Goal: Information Seeking & Learning: Understand process/instructions

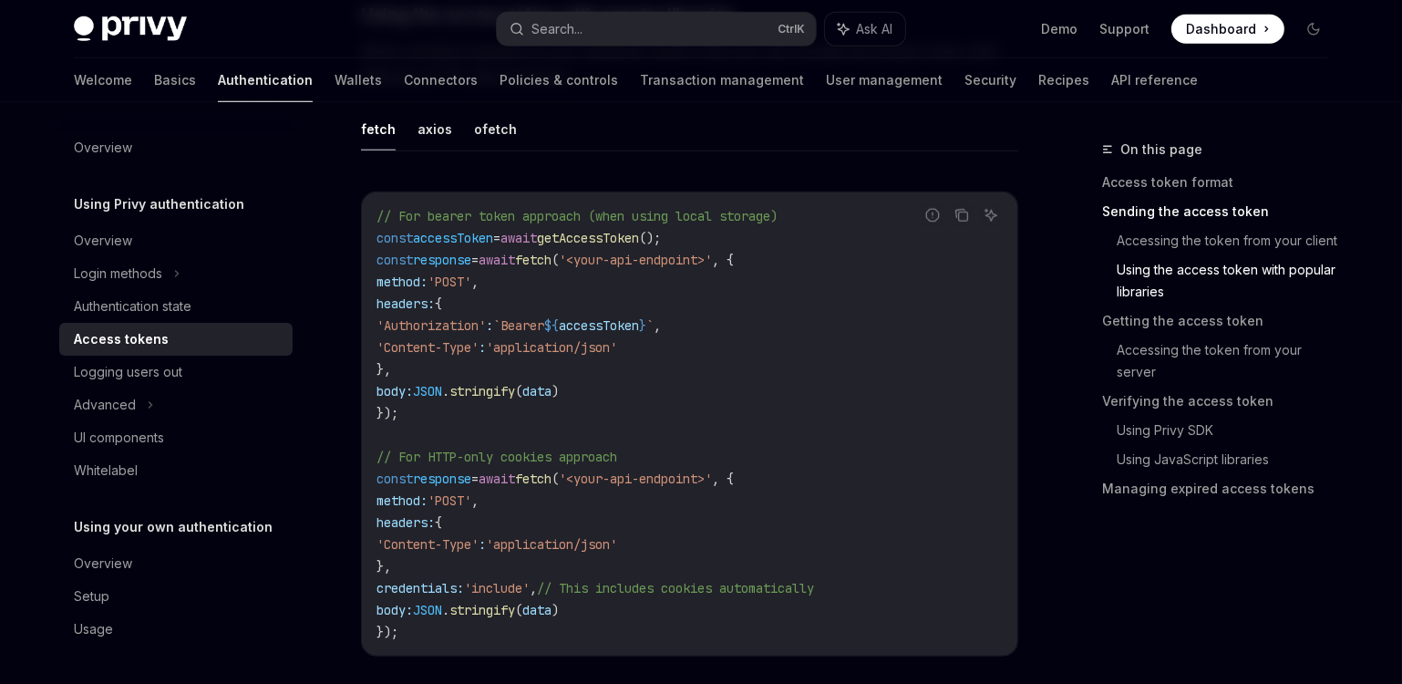
scroll to position [1657, 0]
click at [826, 83] on link "User management" at bounding box center [884, 80] width 117 height 44
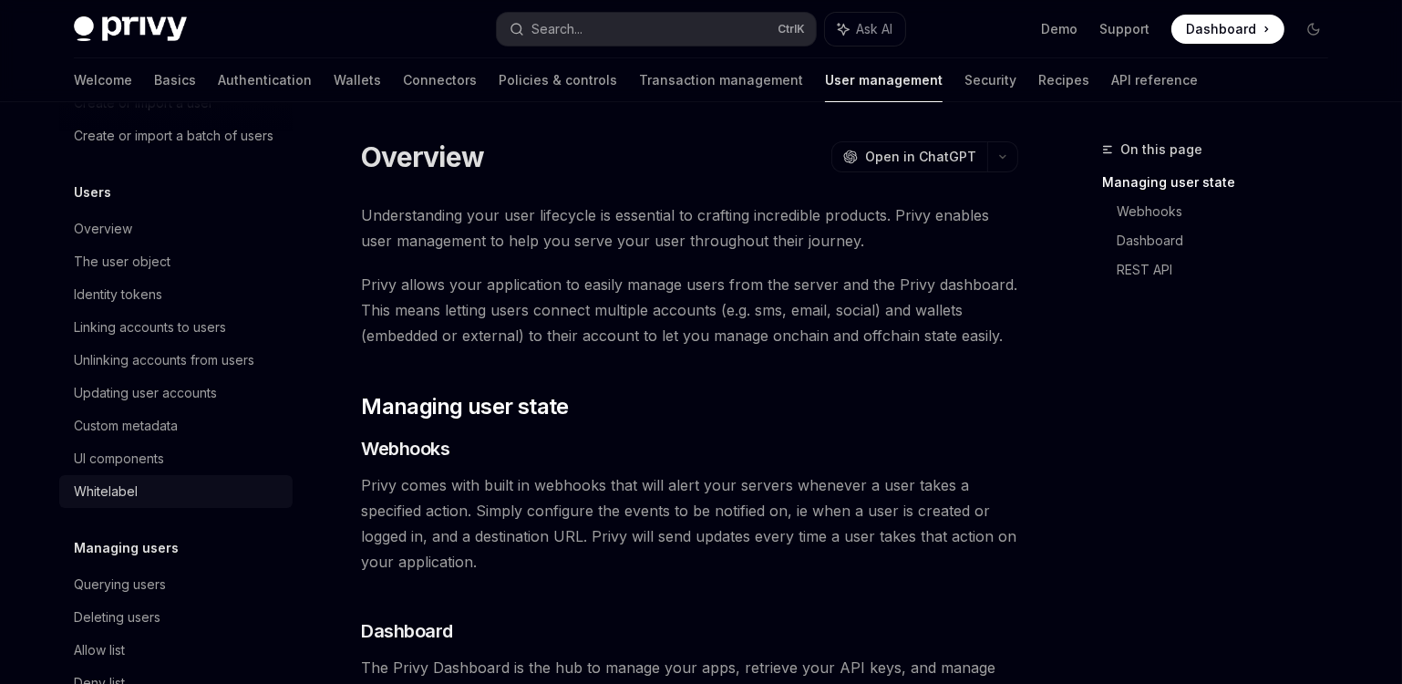
scroll to position [165, 0]
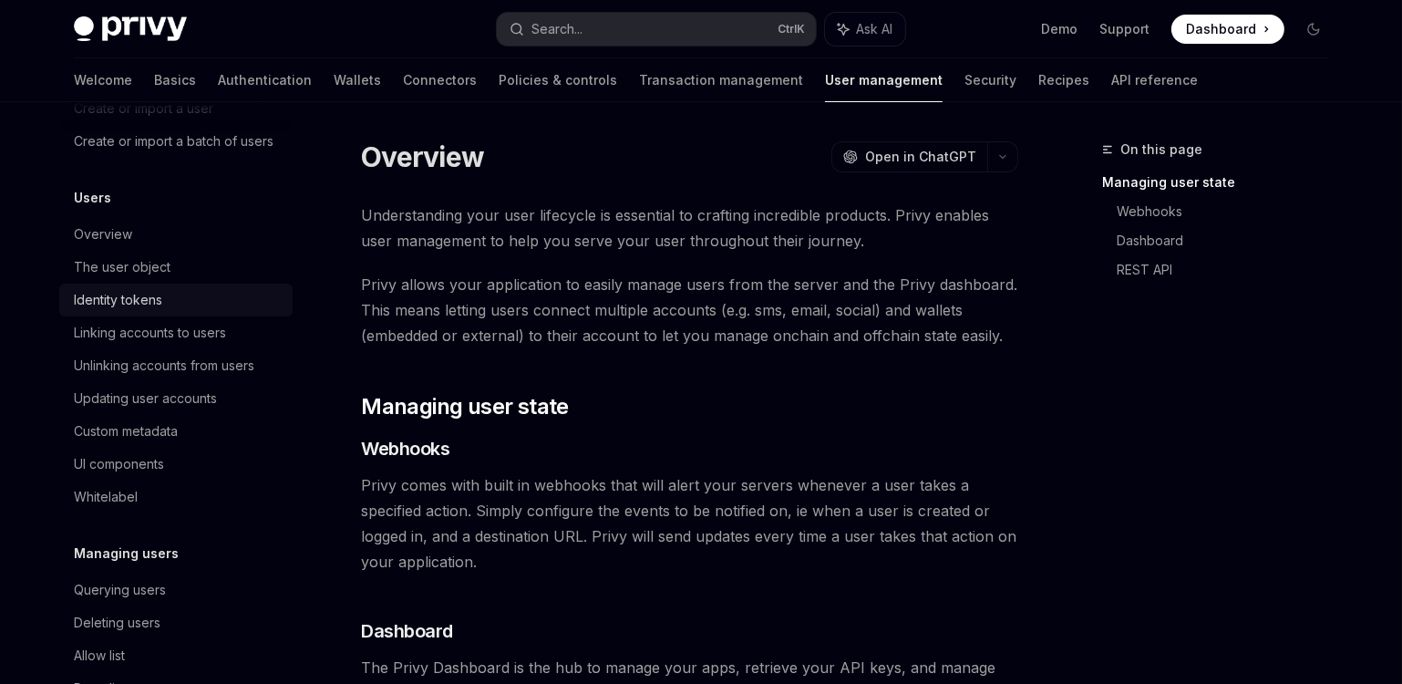
click at [124, 311] on div "Identity tokens" at bounding box center [118, 300] width 88 height 22
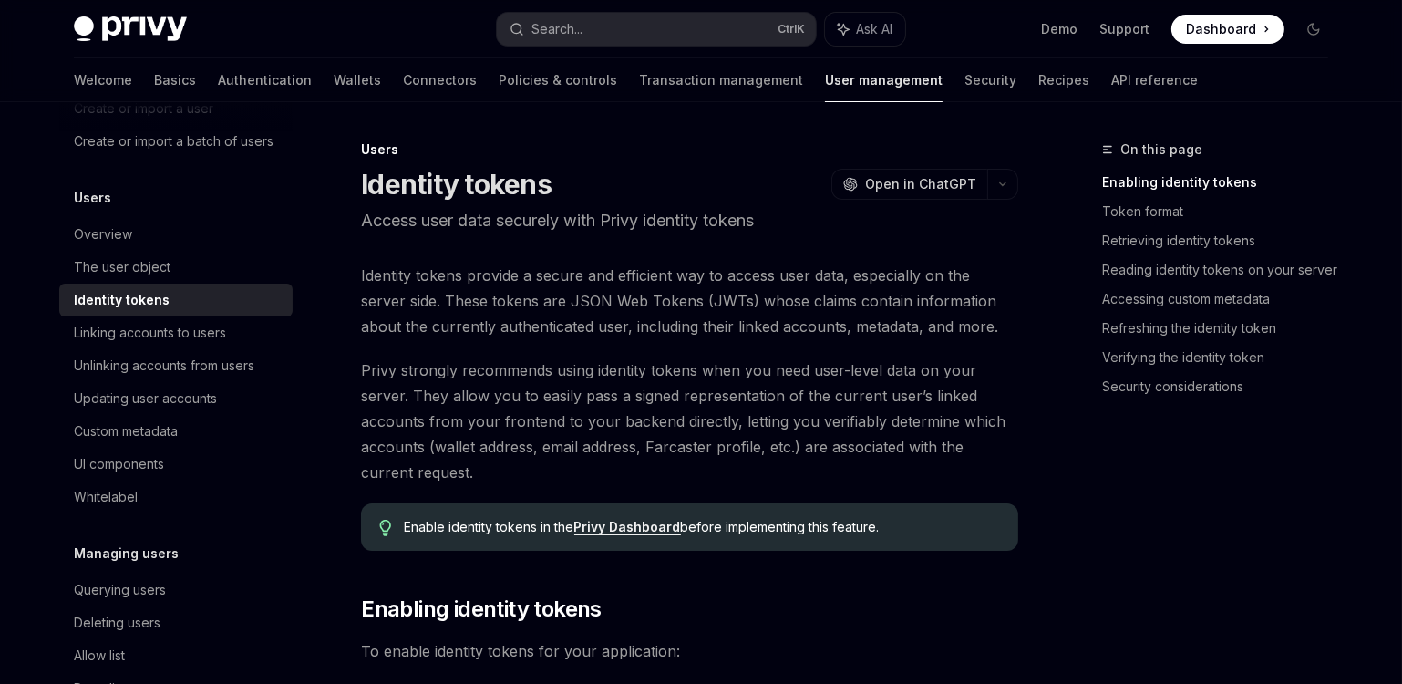
click at [123, 311] on div "Identity tokens" at bounding box center [122, 300] width 96 height 22
type textarea "*"
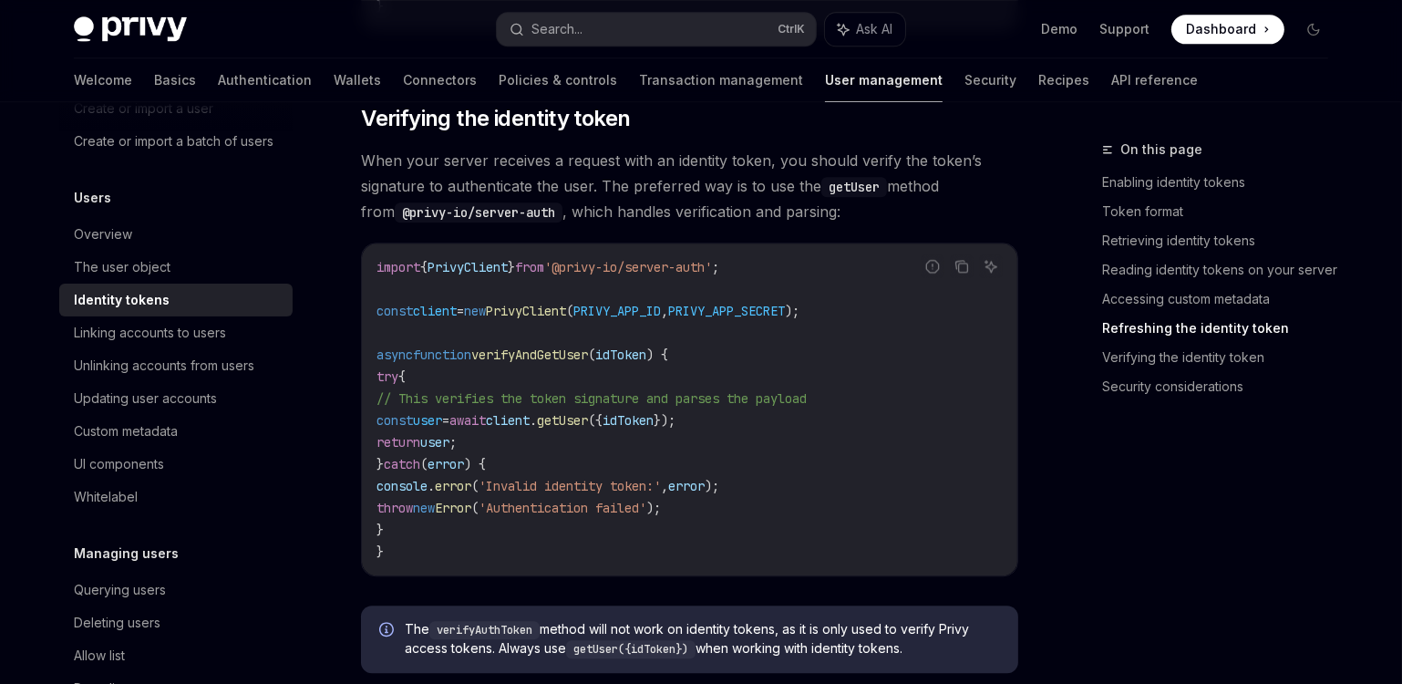
scroll to position [4888, 0]
click at [542, 347] on span "verifyAndGetUser" at bounding box center [529, 354] width 117 height 16
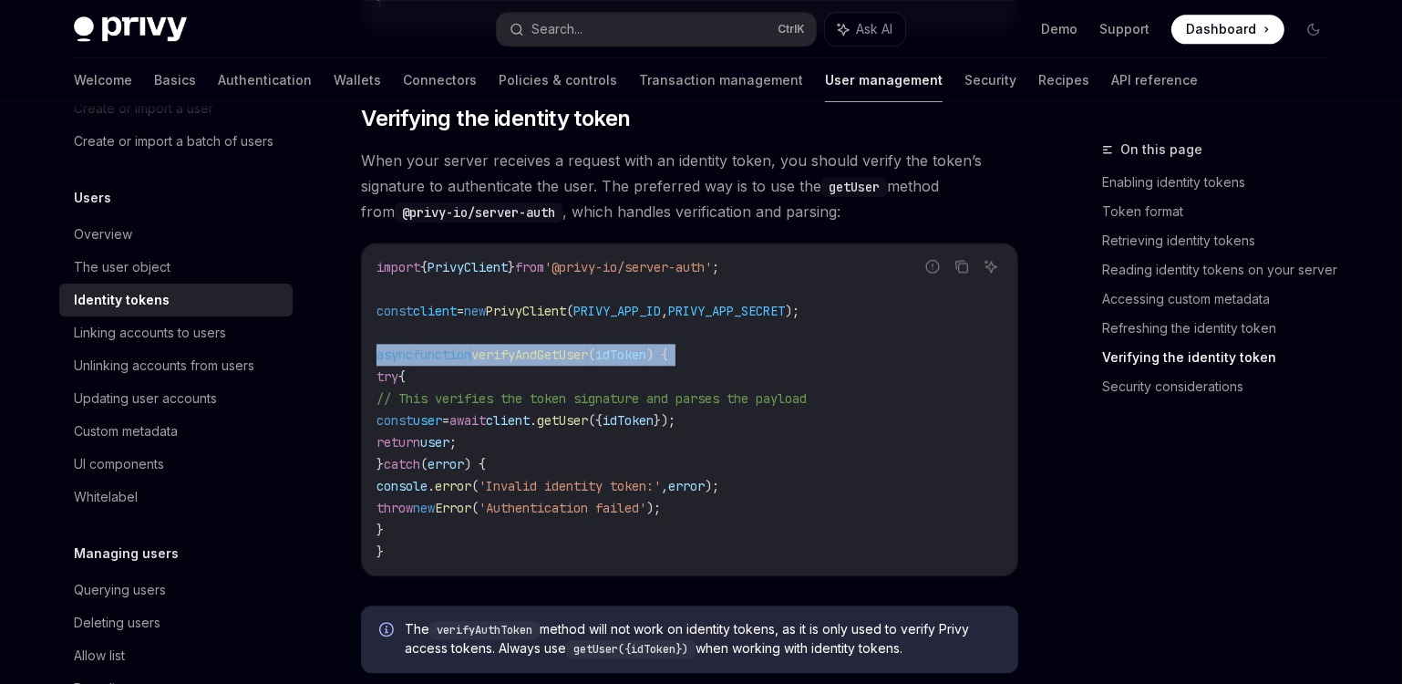
click at [542, 347] on span "verifyAndGetUser" at bounding box center [529, 354] width 117 height 16
click at [538, 348] on span "verifyAndGetUser" at bounding box center [529, 354] width 117 height 16
click at [491, 401] on span "// This verifies the token signature and parses the payload" at bounding box center [591, 398] width 430 height 16
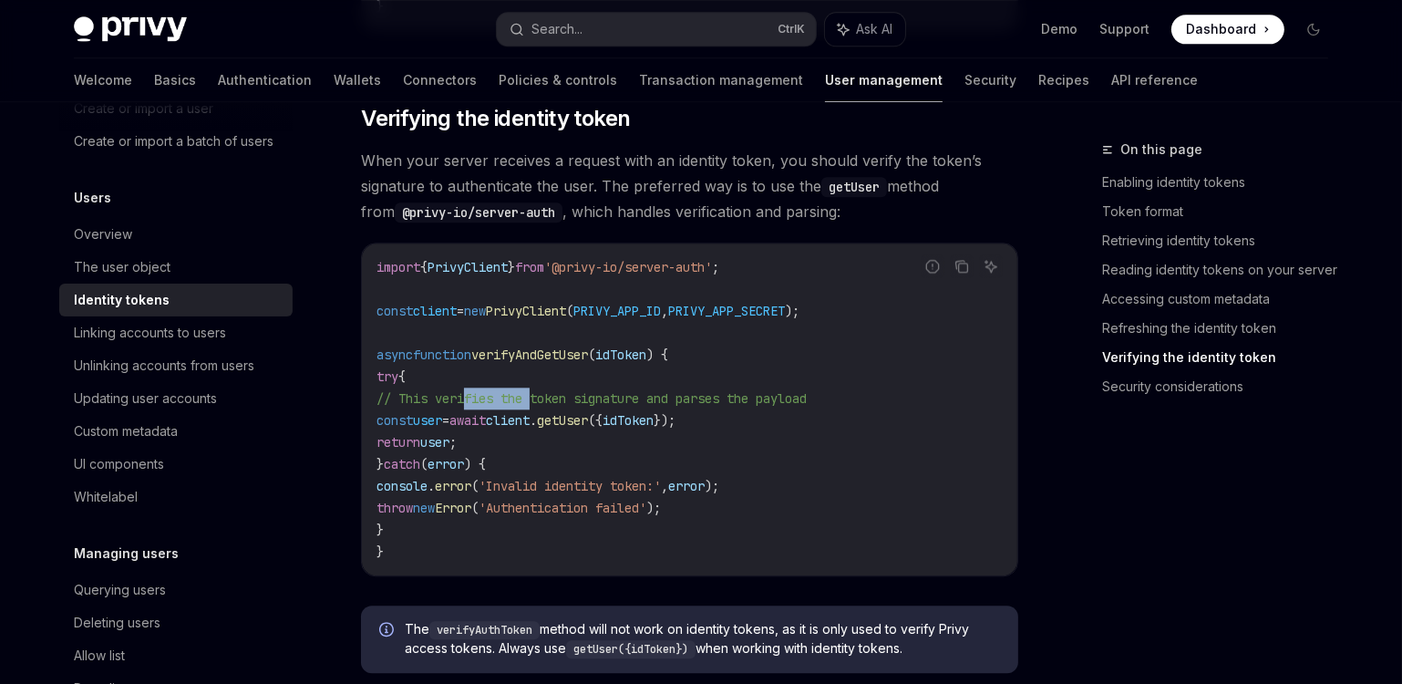
click at [491, 401] on span "// This verifies the token signature and parses the payload" at bounding box center [591, 398] width 430 height 16
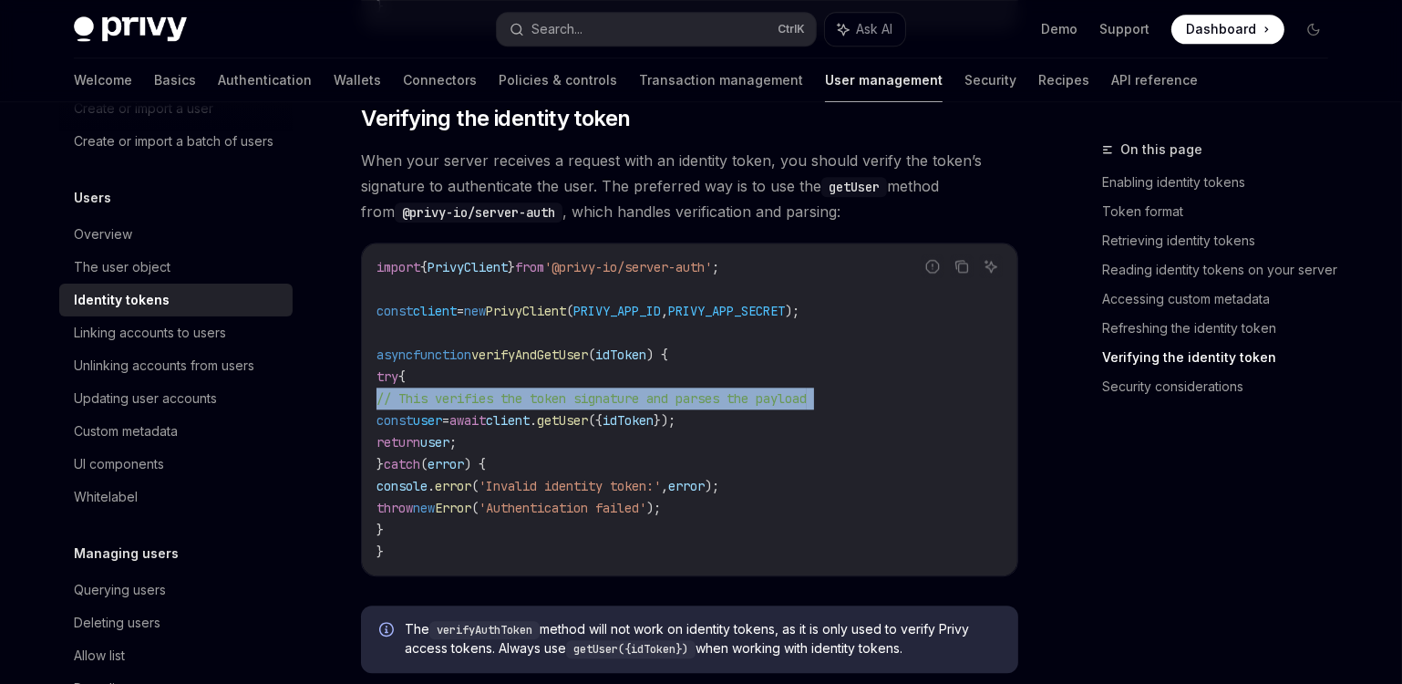
click at [491, 401] on span "// This verifies the token signature and parses the payload" at bounding box center [591, 398] width 430 height 16
click at [691, 397] on span "// This verifies the token signature and parses the payload" at bounding box center [591, 398] width 430 height 16
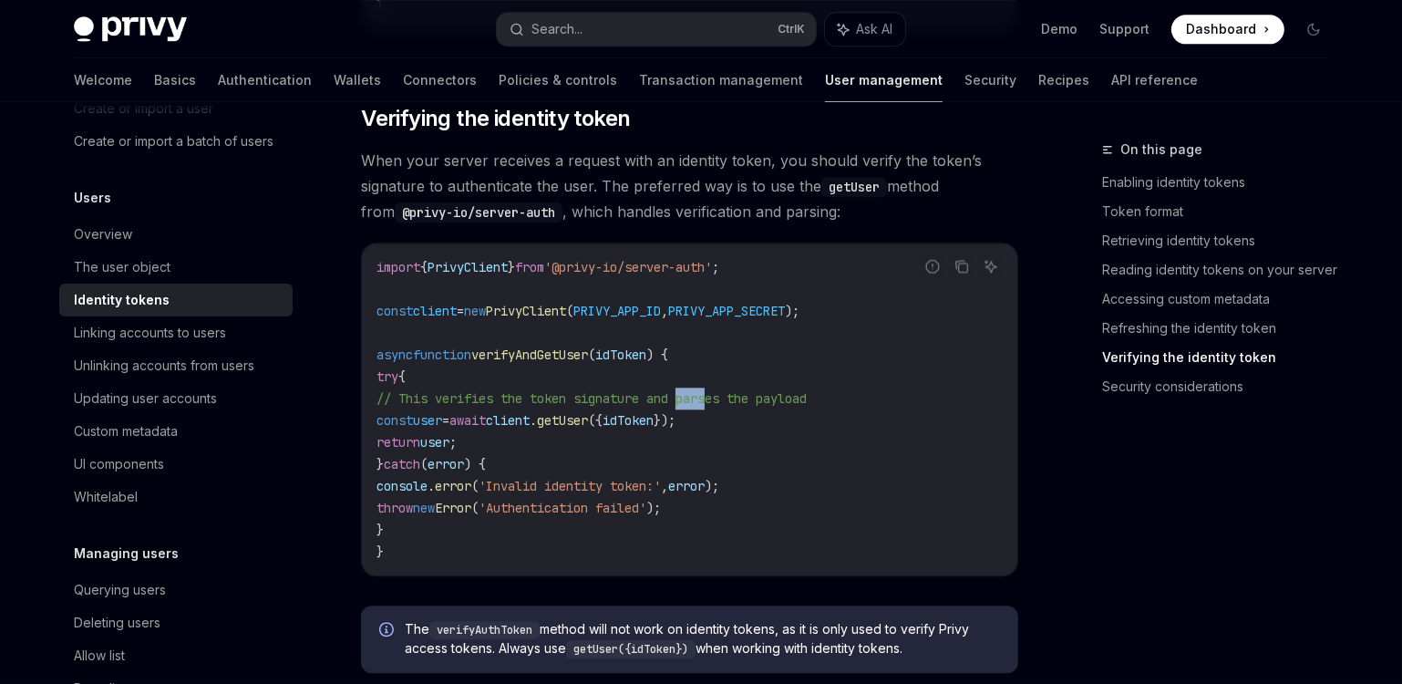
click at [691, 397] on span "// This verifies the token signature and parses the payload" at bounding box center [591, 398] width 430 height 16
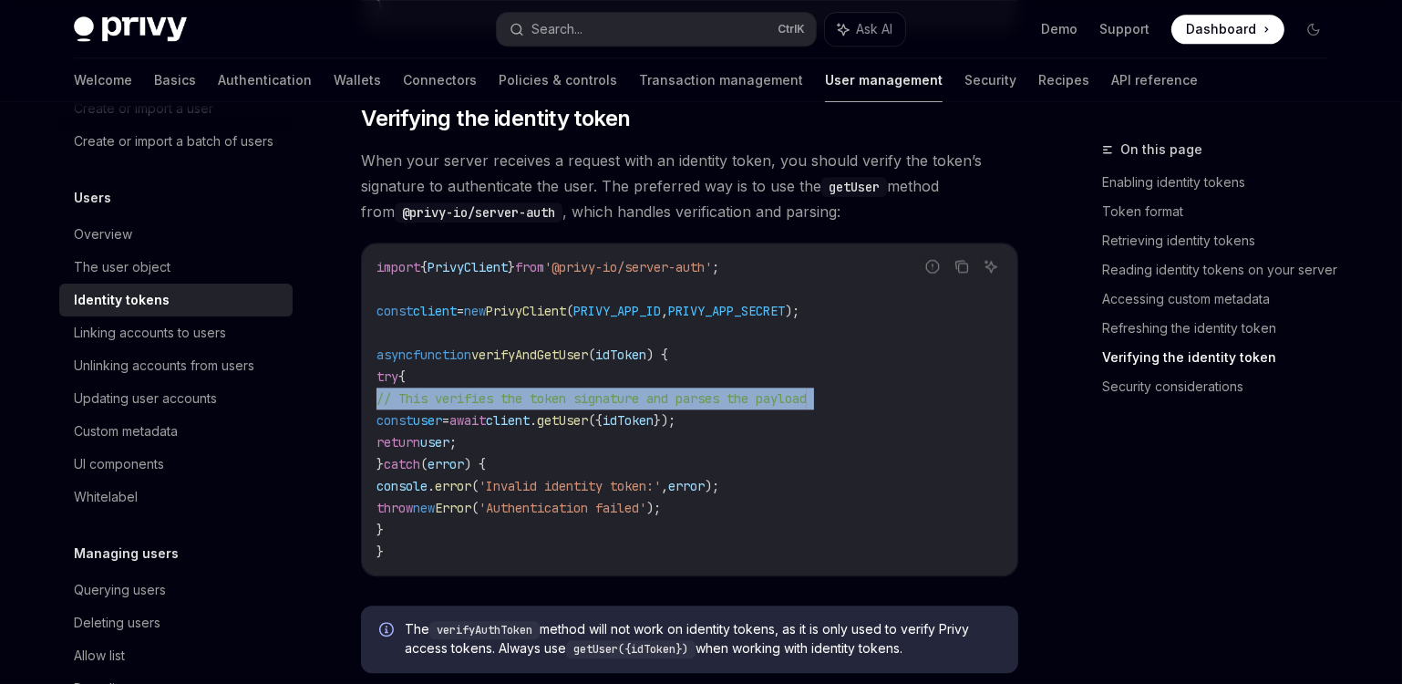
click at [691, 397] on span "// This verifies the token signature and parses the payload" at bounding box center [591, 398] width 430 height 16
click at [438, 396] on span "// This verifies the token signature and parses the payload" at bounding box center [591, 398] width 430 height 16
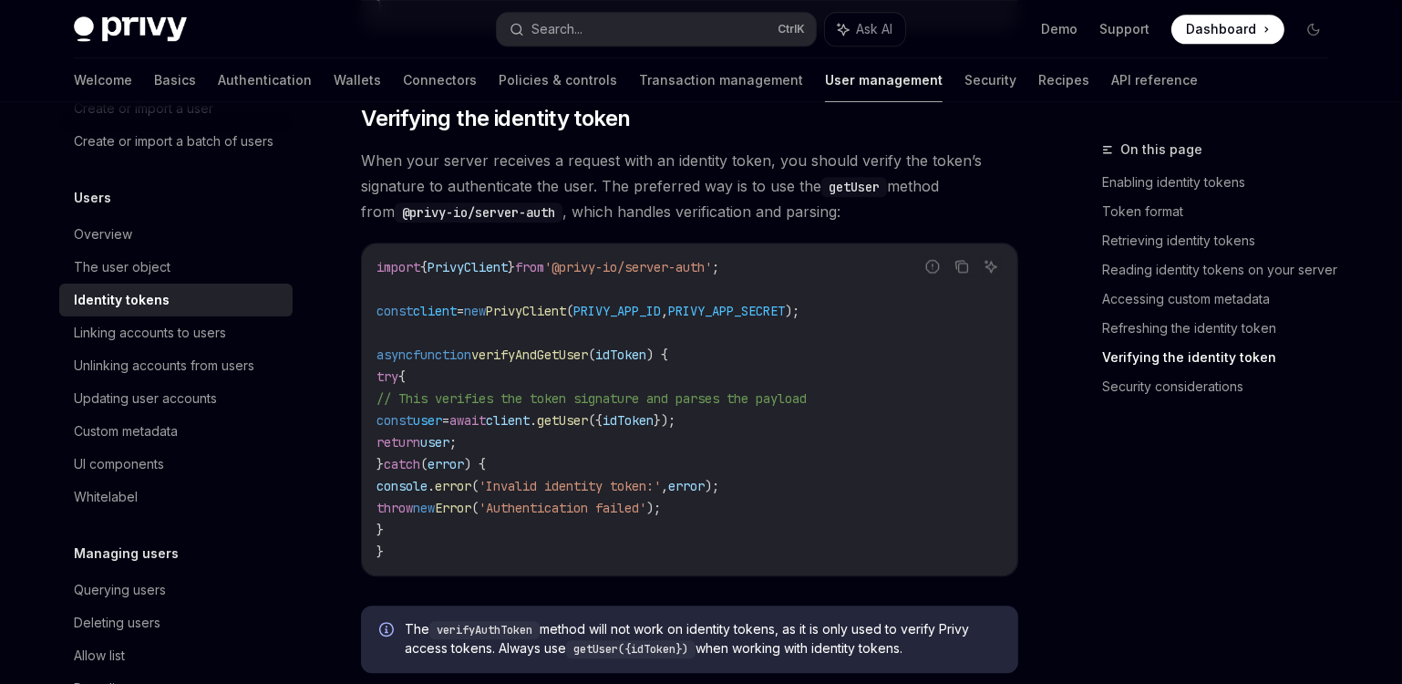
drag, startPoint x: 395, startPoint y: 394, endPoint x: 867, endPoint y: 402, distance: 472.2
click at [867, 402] on code "import { PrivyClient } from '@privy-io/server-auth' ; const client = new PrivyC…" at bounding box center [689, 409] width 626 height 306
click at [804, 397] on span "// This verifies the token signature and parses the payload" at bounding box center [591, 398] width 430 height 16
click at [588, 424] on span "getUser" at bounding box center [562, 420] width 51 height 16
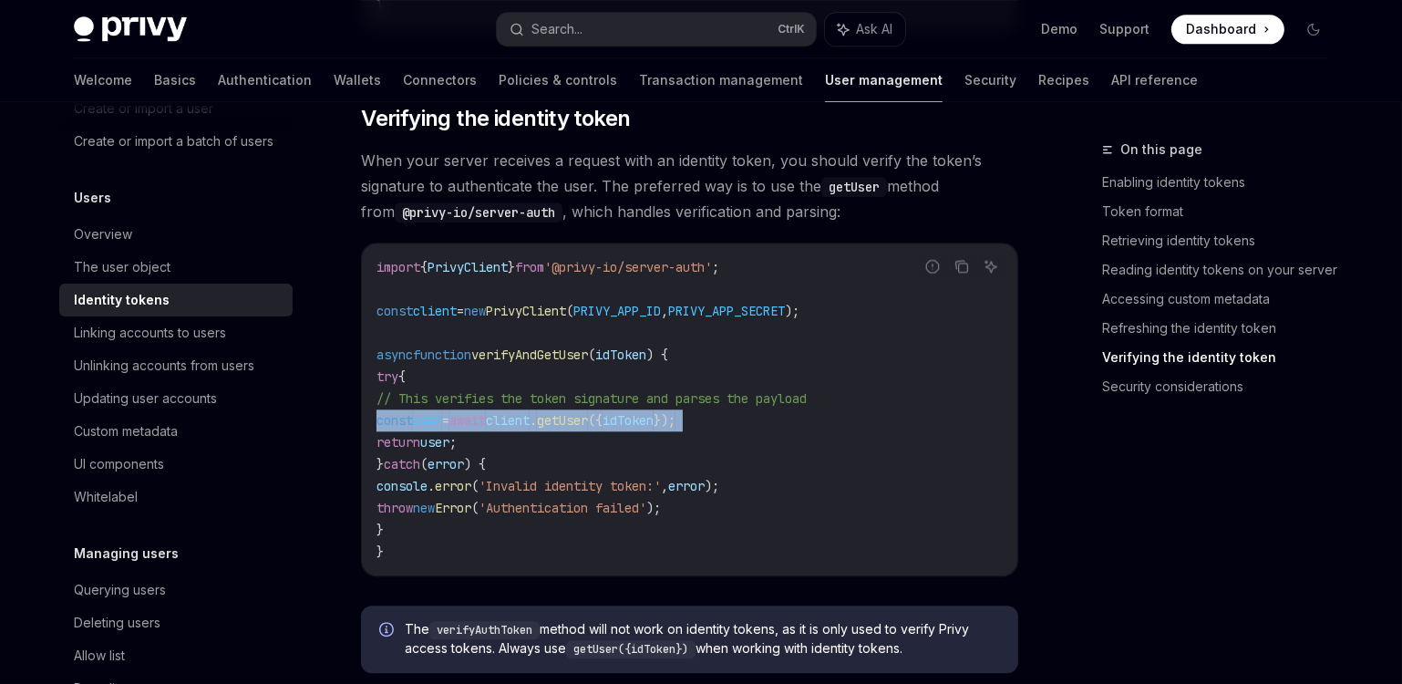
click at [588, 424] on span "getUser" at bounding box center [562, 420] width 51 height 16
click at [588, 421] on span "getUser" at bounding box center [562, 420] width 51 height 16
click at [588, 420] on span "getUser" at bounding box center [562, 420] width 51 height 16
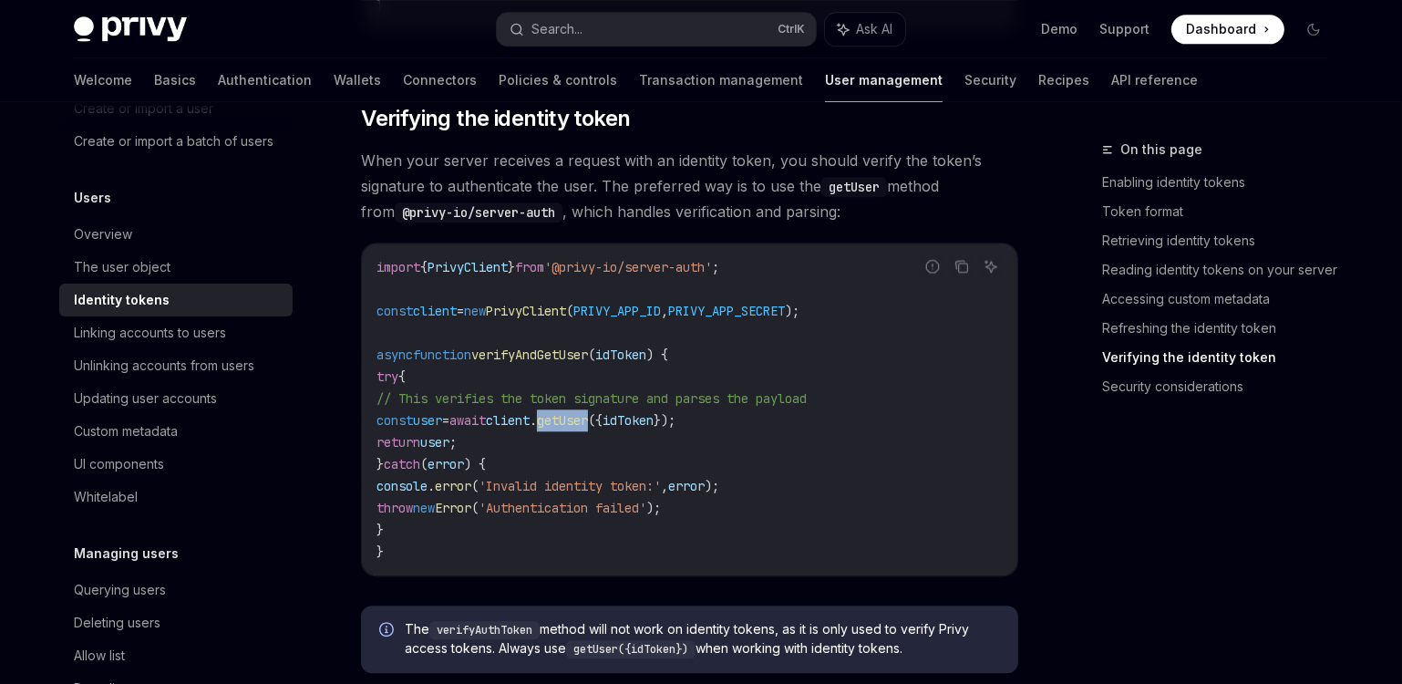
click at [588, 420] on span "getUser" at bounding box center [562, 420] width 51 height 16
click at [637, 401] on span "// This verifies the token signature and parses the payload" at bounding box center [591, 398] width 430 height 16
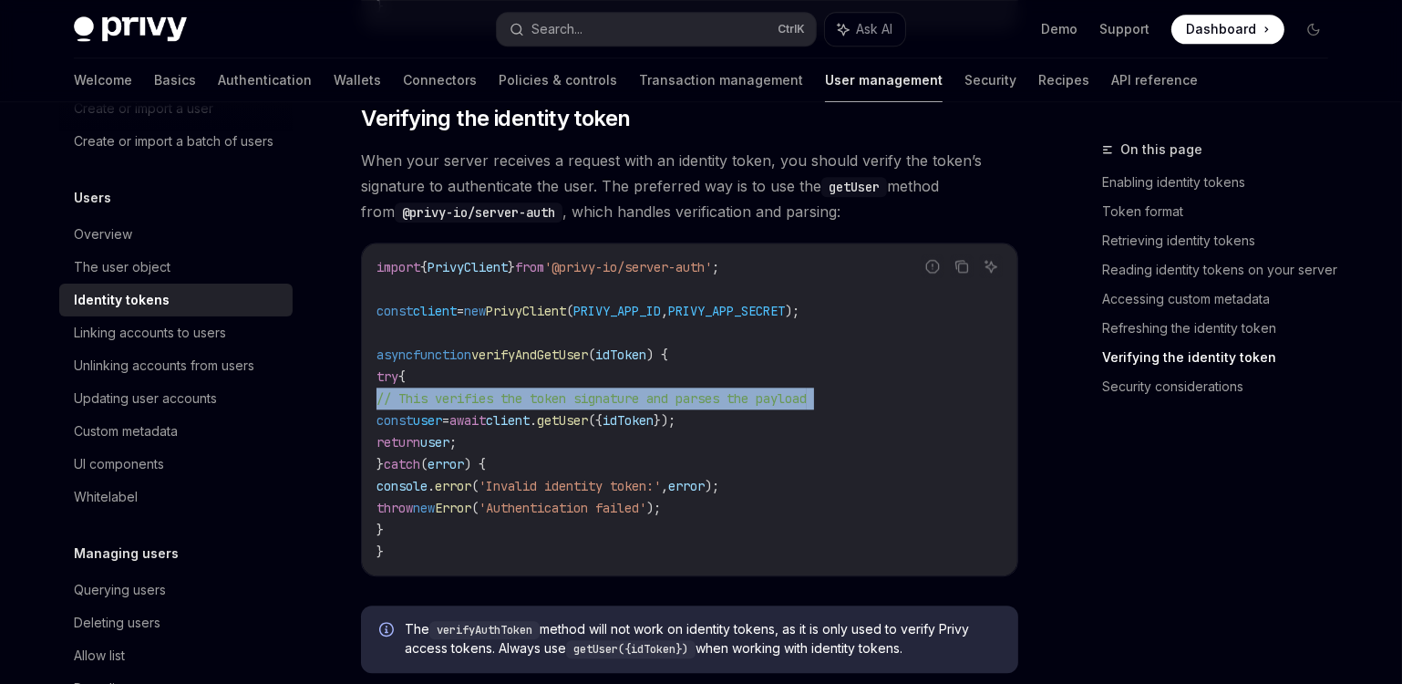
click at [637, 401] on span "// This verifies the token signature and parses the payload" at bounding box center [591, 398] width 430 height 16
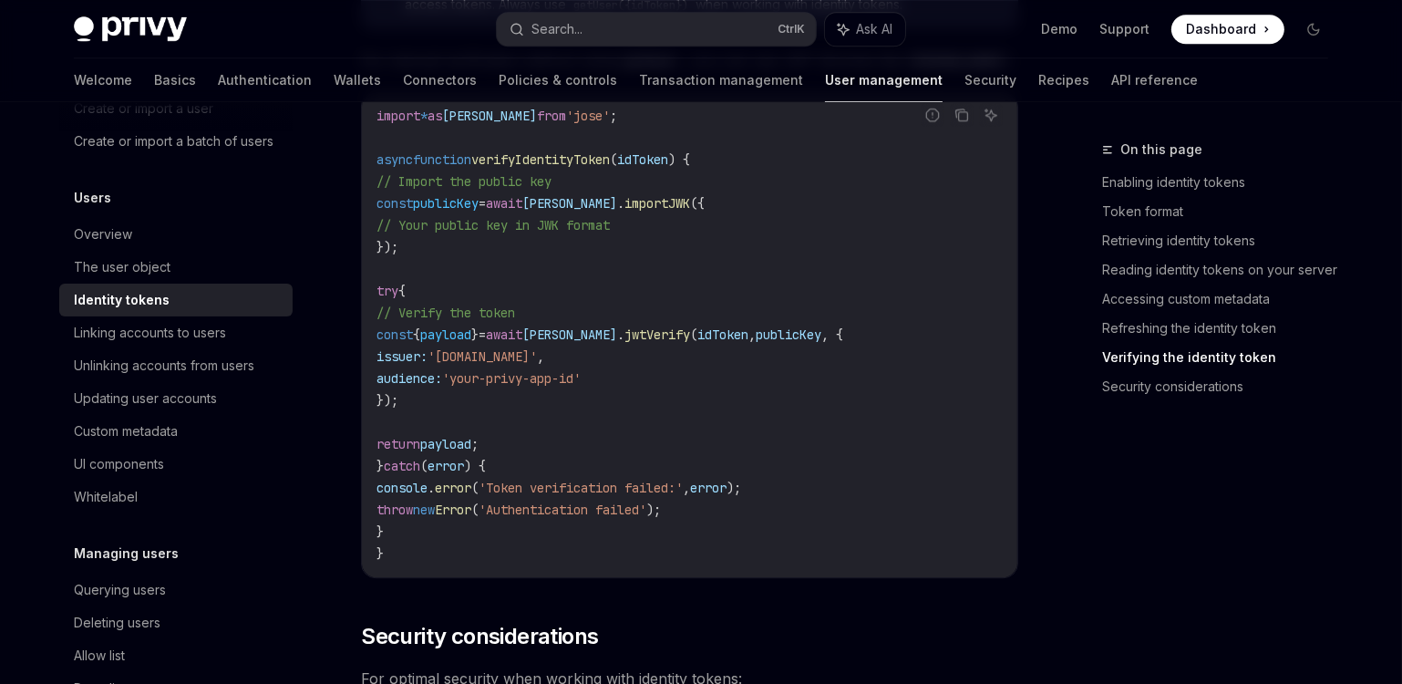
scroll to position [5551, 0]
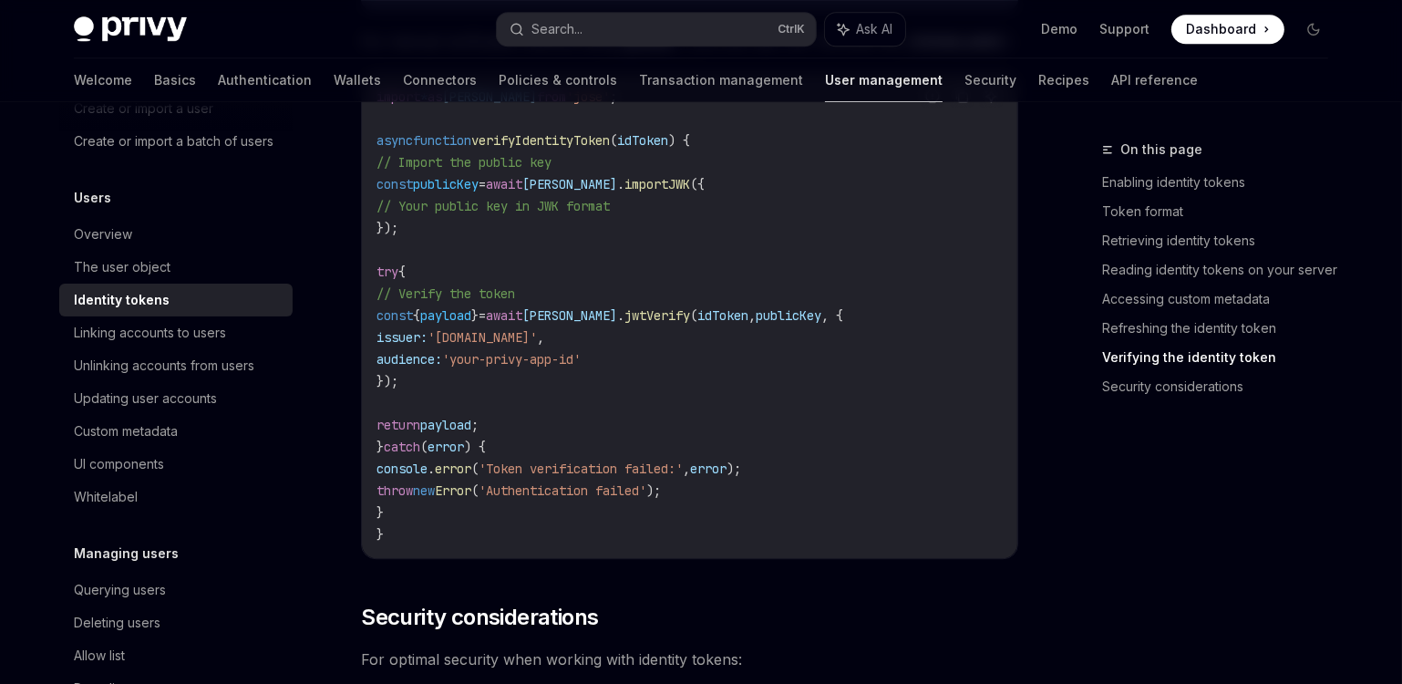
click at [561, 250] on code "import * as [PERSON_NAME] from '[PERSON_NAME]' ; async function verifyIdentityT…" at bounding box center [689, 315] width 626 height 459
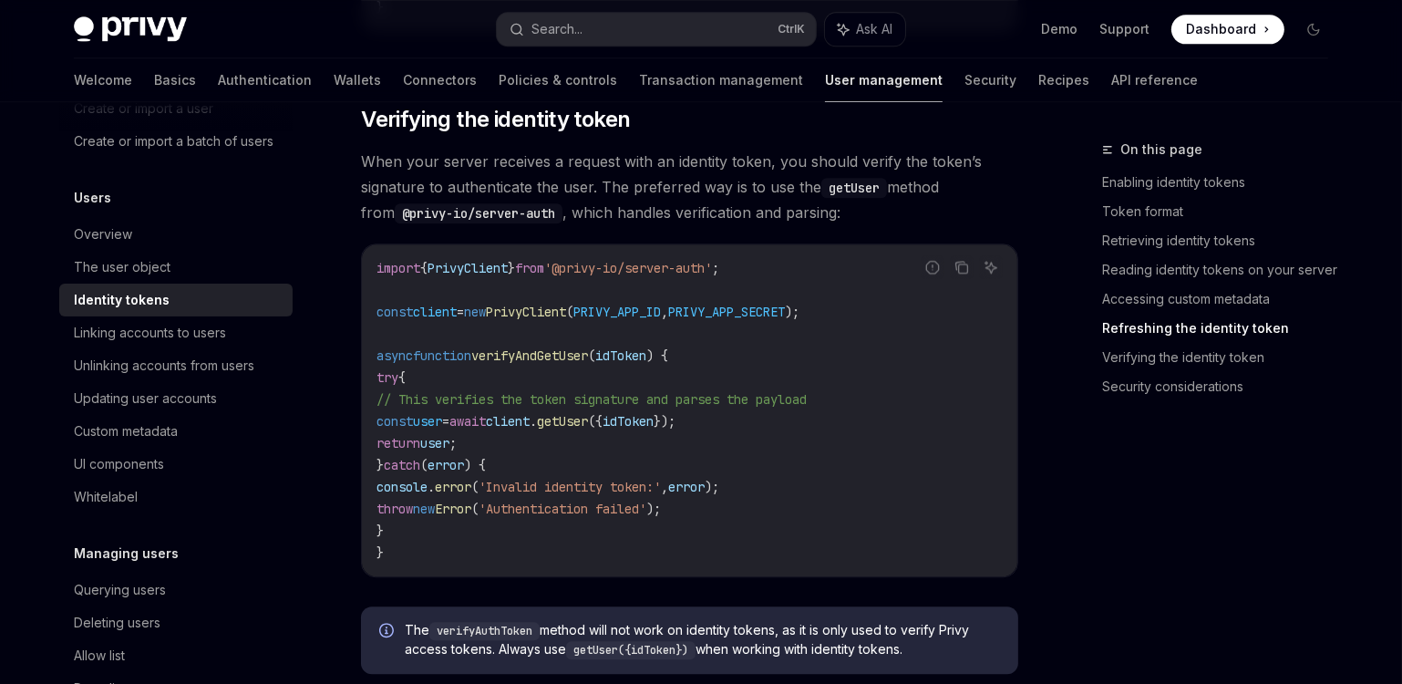
scroll to position [4888, 0]
click at [602, 121] on span "Verifying the identity token" at bounding box center [495, 118] width 269 height 29
